Goal: Task Accomplishment & Management: Manage account settings

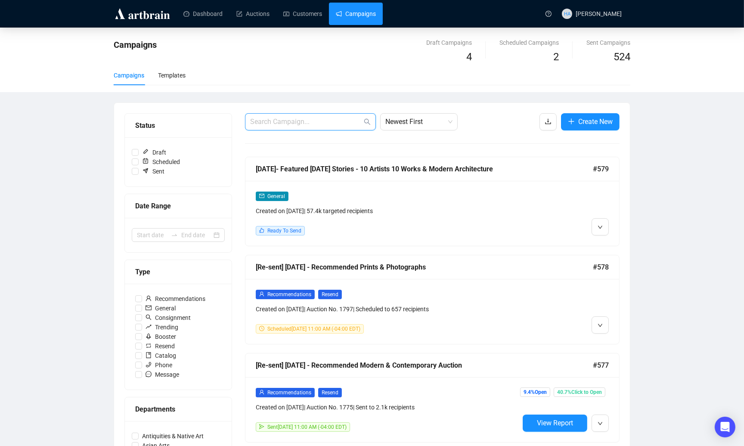
click at [287, 117] on input "text" at bounding box center [306, 122] width 112 height 10
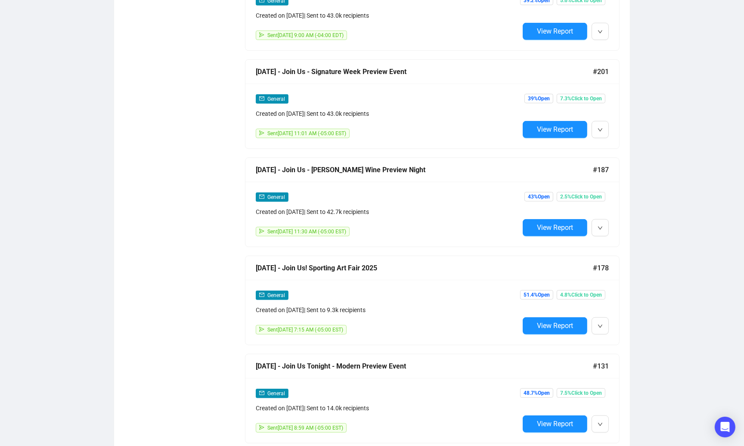
scroll to position [687, 0]
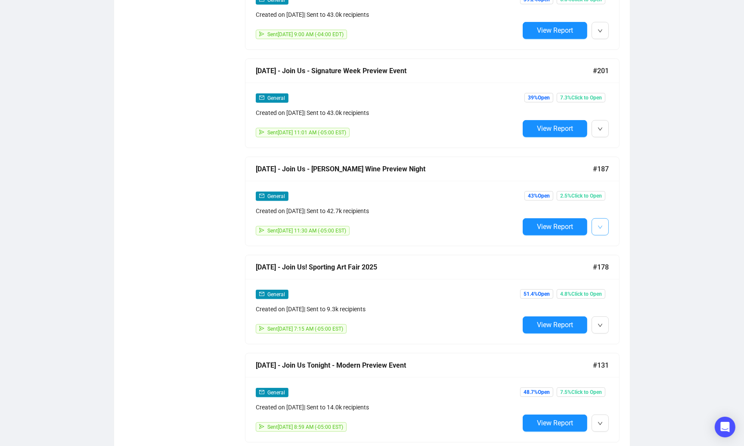
type input "join us"
click at [600, 225] on icon "down" at bounding box center [600, 227] width 5 height 5
click at [610, 243] on span "Edit" at bounding box center [614, 243] width 10 height 7
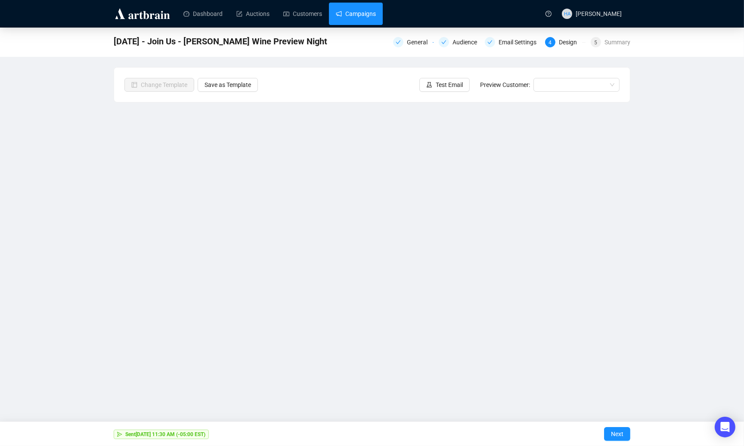
click at [360, 17] on link "Campaigns" at bounding box center [356, 14] width 40 height 22
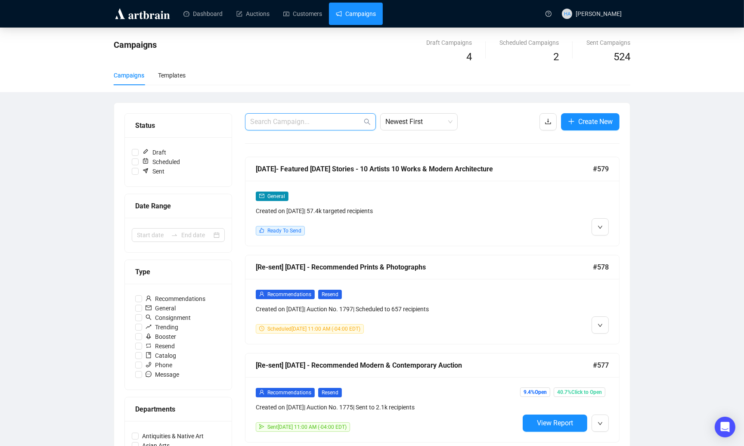
click at [300, 125] on input "text" at bounding box center [306, 122] width 112 height 10
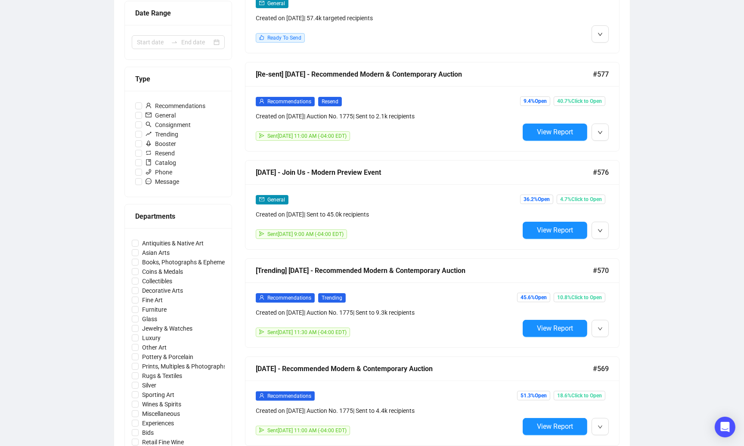
scroll to position [194, 0]
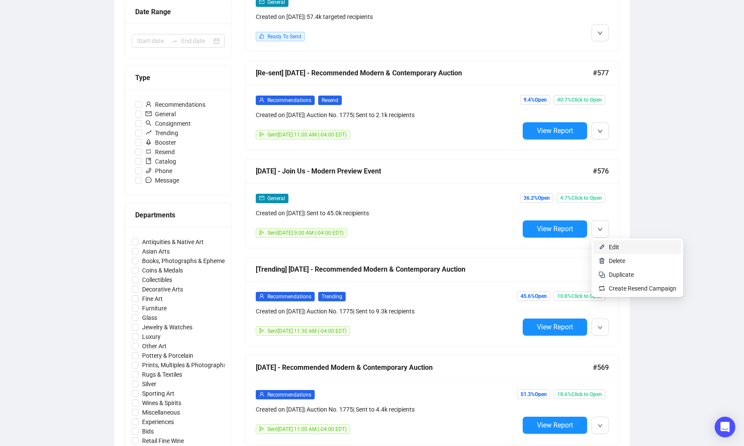
type input "modern"
drag, startPoint x: 611, startPoint y: 246, endPoint x: 570, endPoint y: 242, distance: 40.7
click at [611, 246] on span "Edit" at bounding box center [614, 247] width 10 height 7
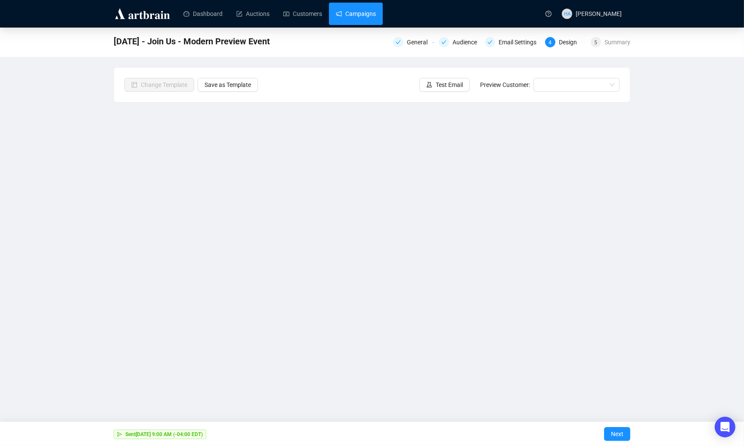
click at [357, 13] on link "Campaigns" at bounding box center [356, 14] width 40 height 22
